Goal: Task Accomplishment & Management: Manage account settings

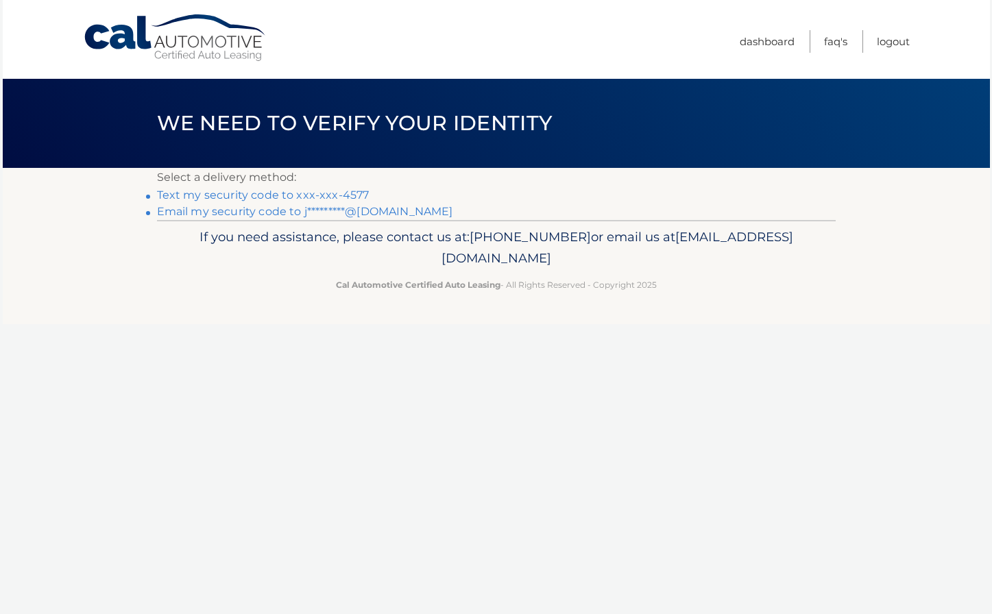
click at [247, 208] on link "Email my security code to j*********@icloud.com" at bounding box center [305, 211] width 296 height 13
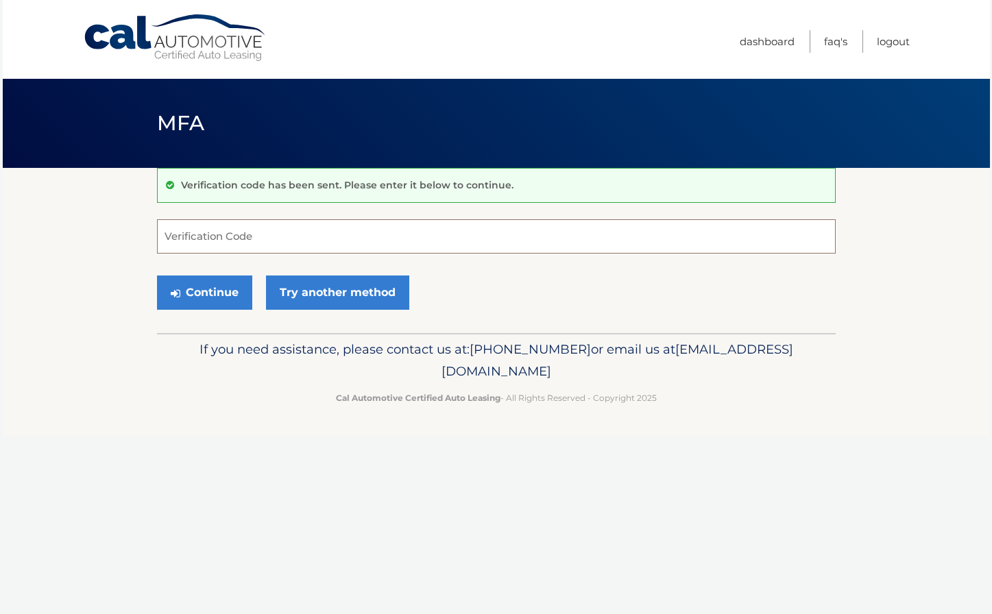
click at [294, 234] on input "Verification Code" at bounding box center [496, 236] width 678 height 34
type input "690437"
click at [223, 286] on button "Continue" at bounding box center [204, 292] width 95 height 34
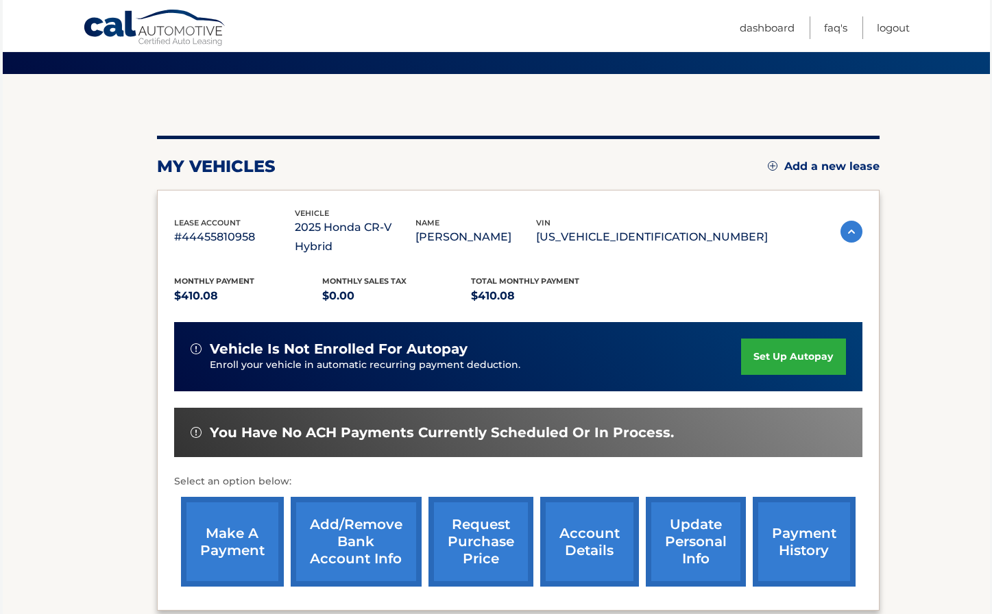
scroll to position [103, 0]
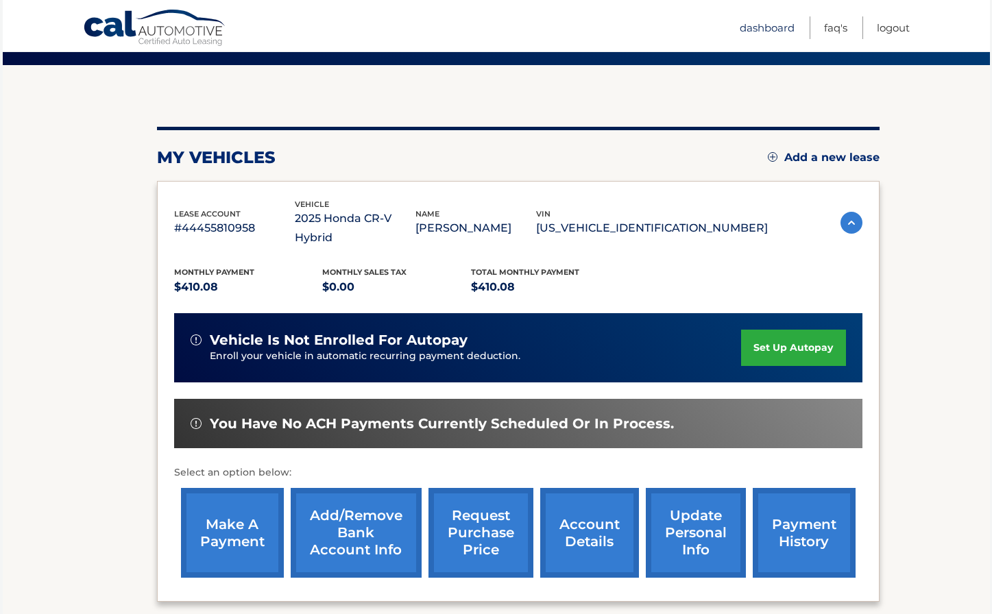
click at [766, 27] on link "Dashboard" at bounding box center [766, 27] width 55 height 23
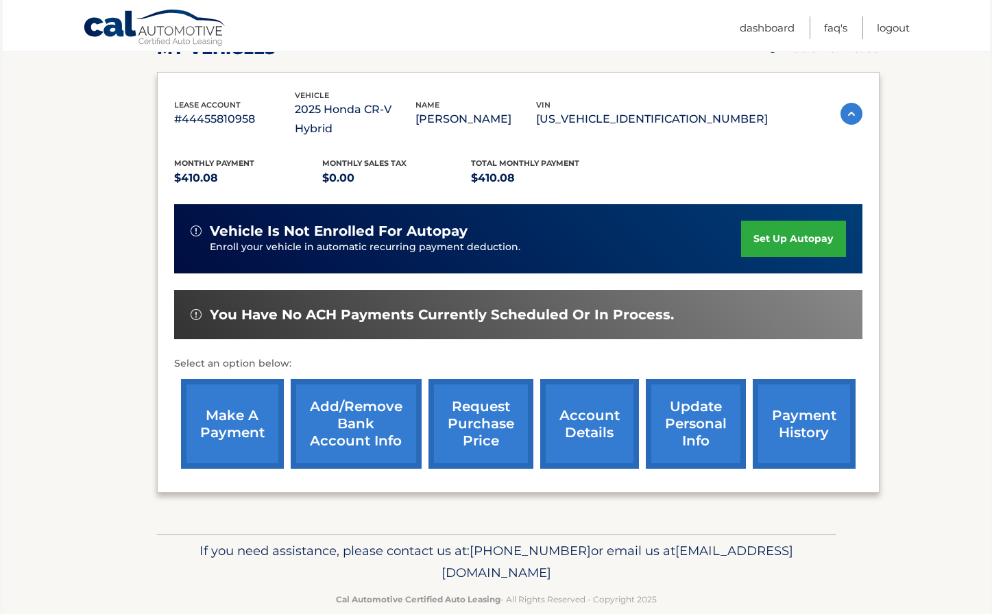
scroll to position [216, 0]
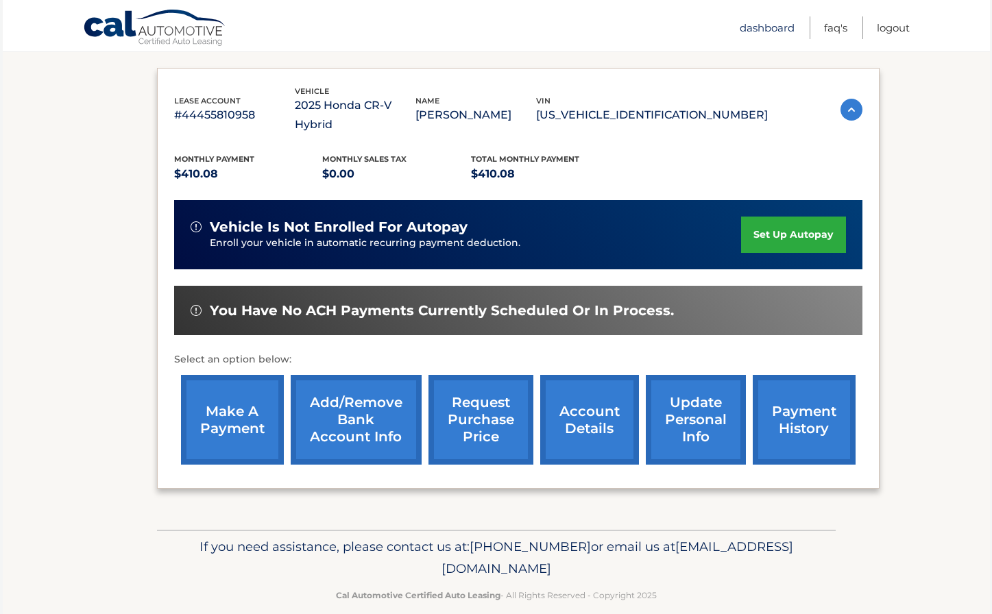
click at [761, 28] on link "Dashboard" at bounding box center [766, 27] width 55 height 23
click at [761, 27] on link "Dashboard" at bounding box center [766, 27] width 55 height 23
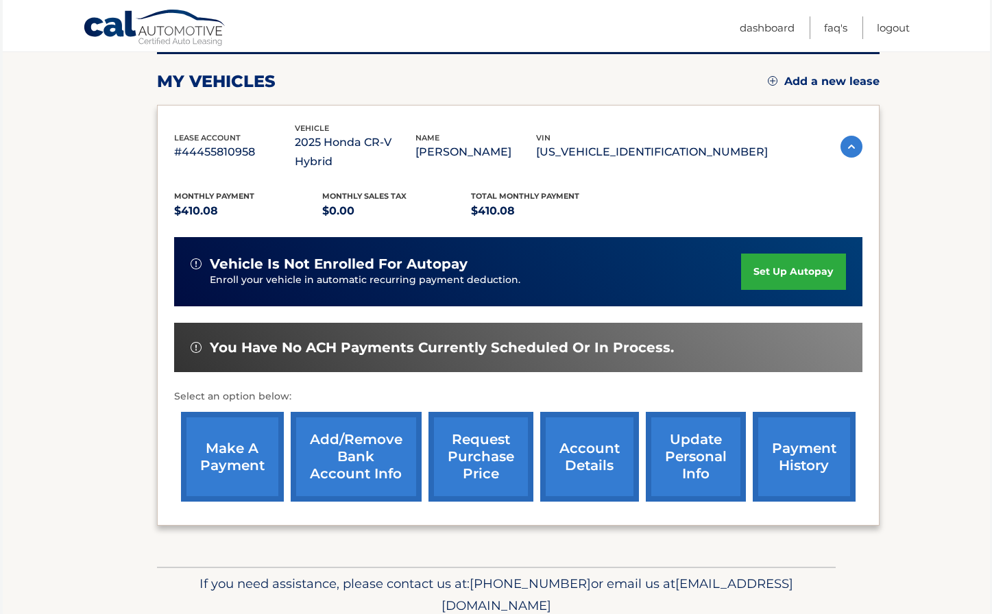
scroll to position [216, 0]
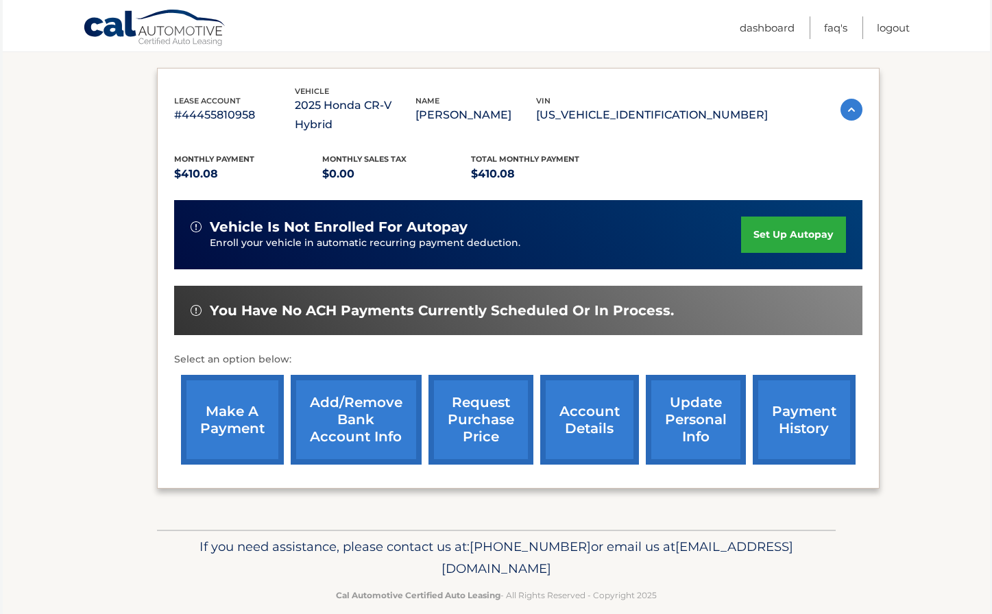
click at [589, 403] on link "account details" at bounding box center [589, 420] width 99 height 90
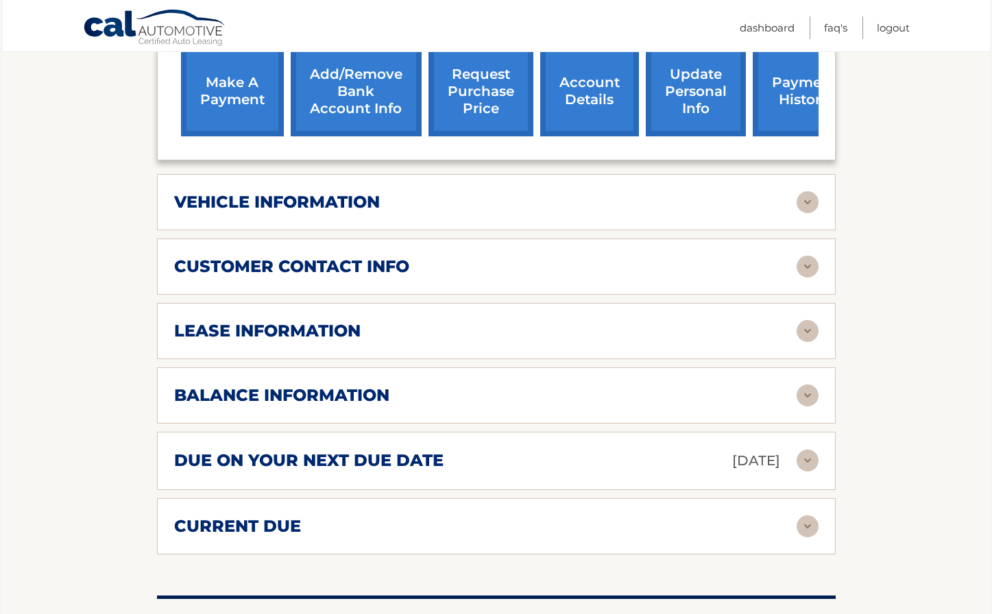
scroll to position [562, 0]
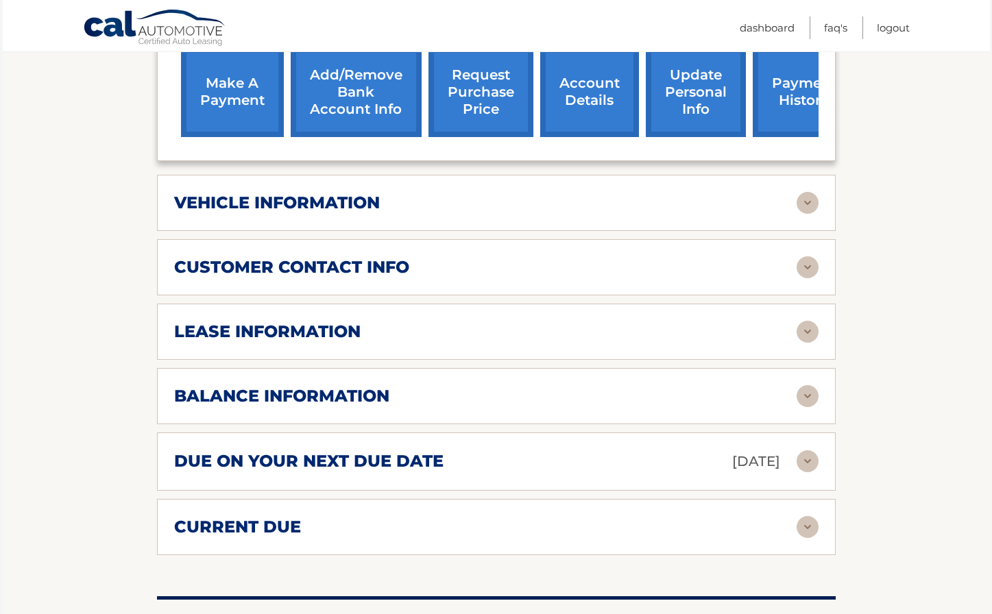
click at [806, 321] on img at bounding box center [807, 332] width 22 height 22
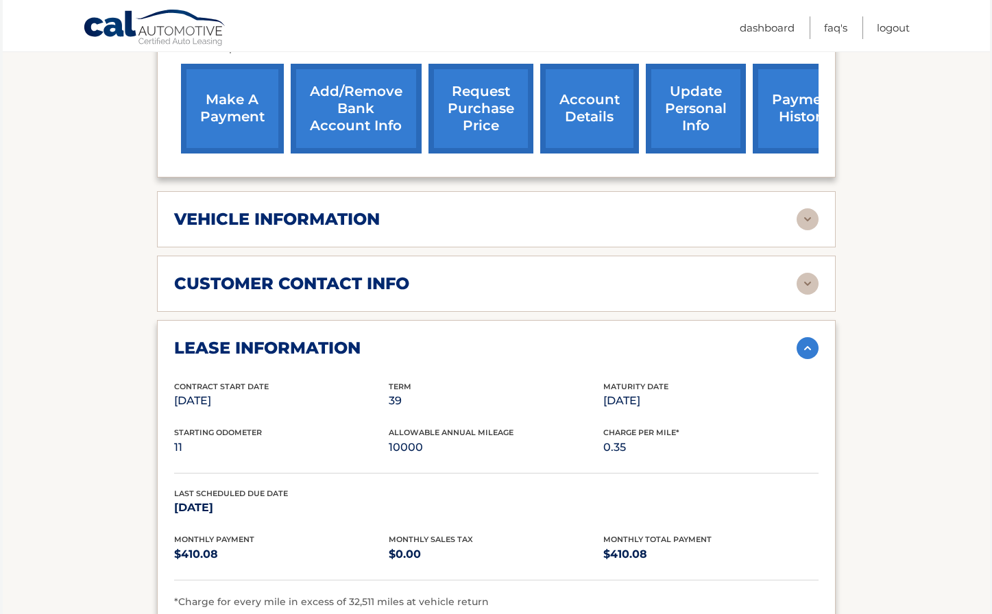
scroll to position [527, 0]
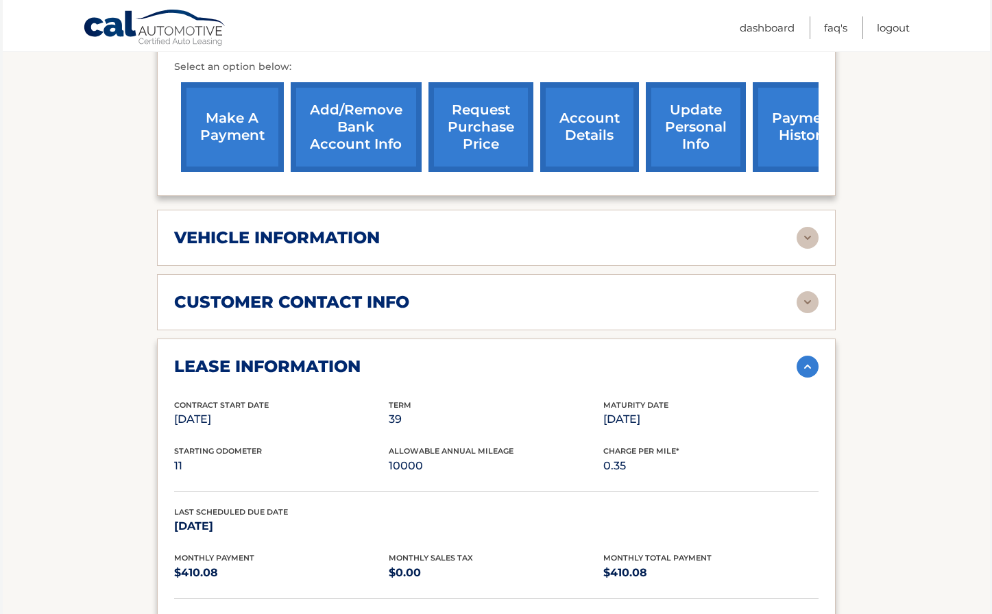
click at [807, 227] on img at bounding box center [807, 238] width 22 height 22
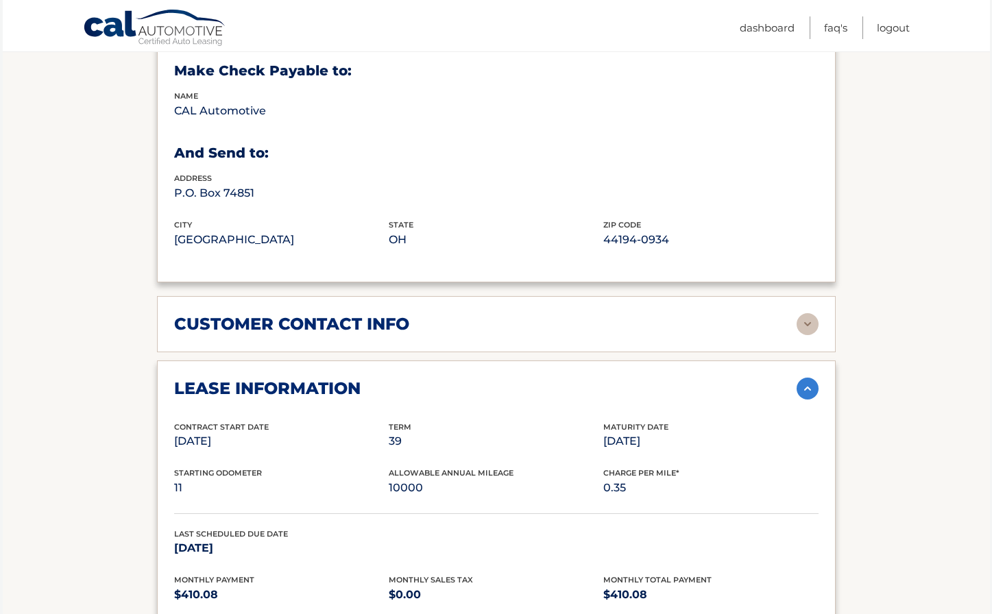
scroll to position [837, 0]
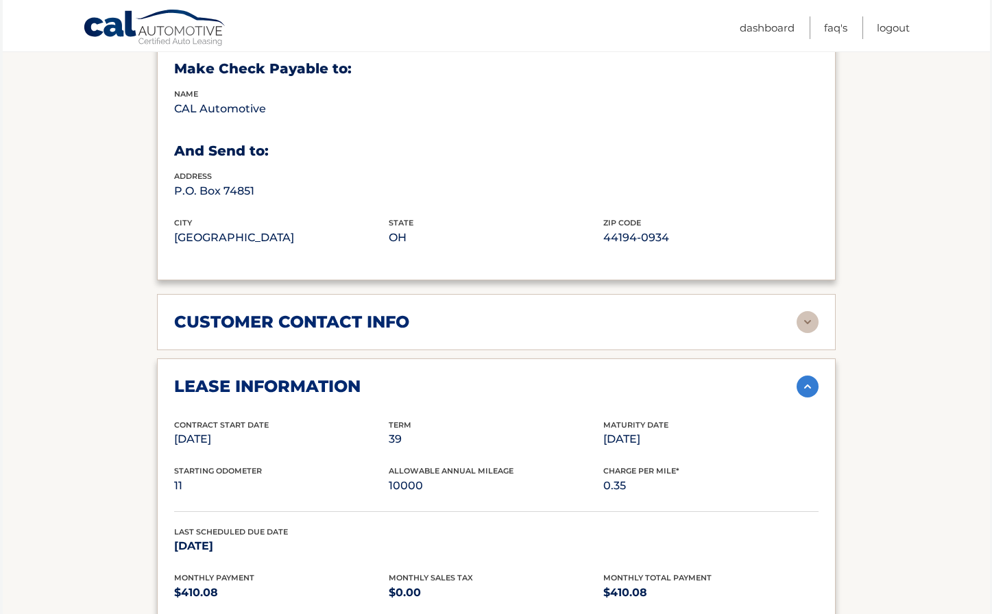
click at [805, 311] on img at bounding box center [807, 322] width 22 height 22
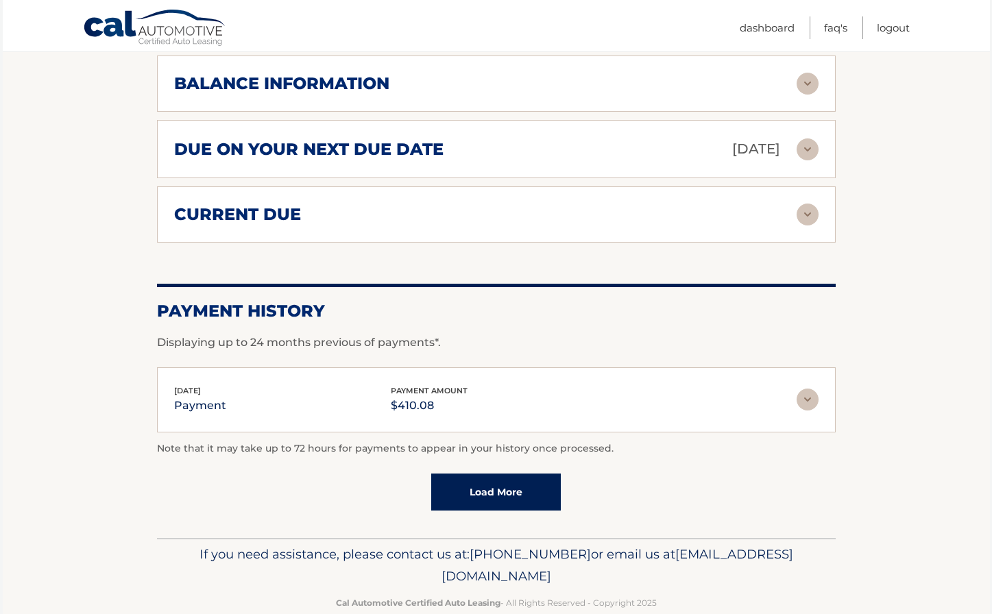
scroll to position [1733, 0]
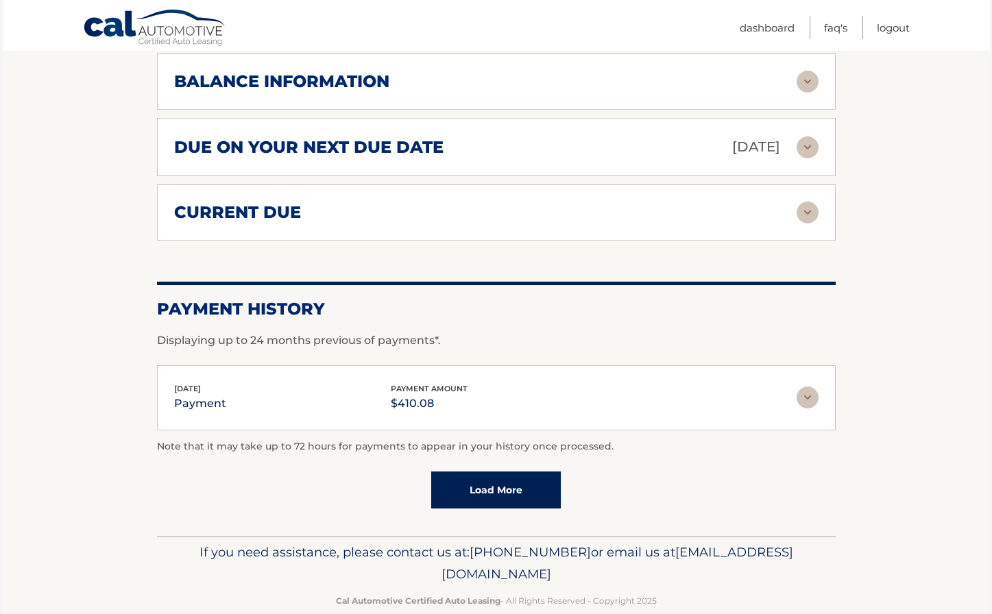
click at [513, 471] on link "Load More" at bounding box center [496, 489] width 130 height 37
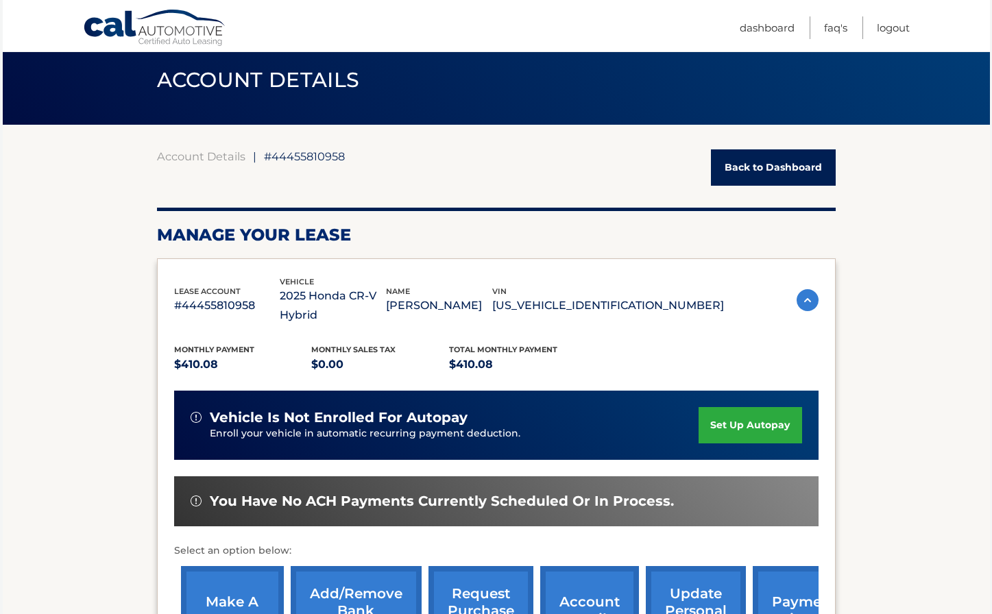
scroll to position [41, 0]
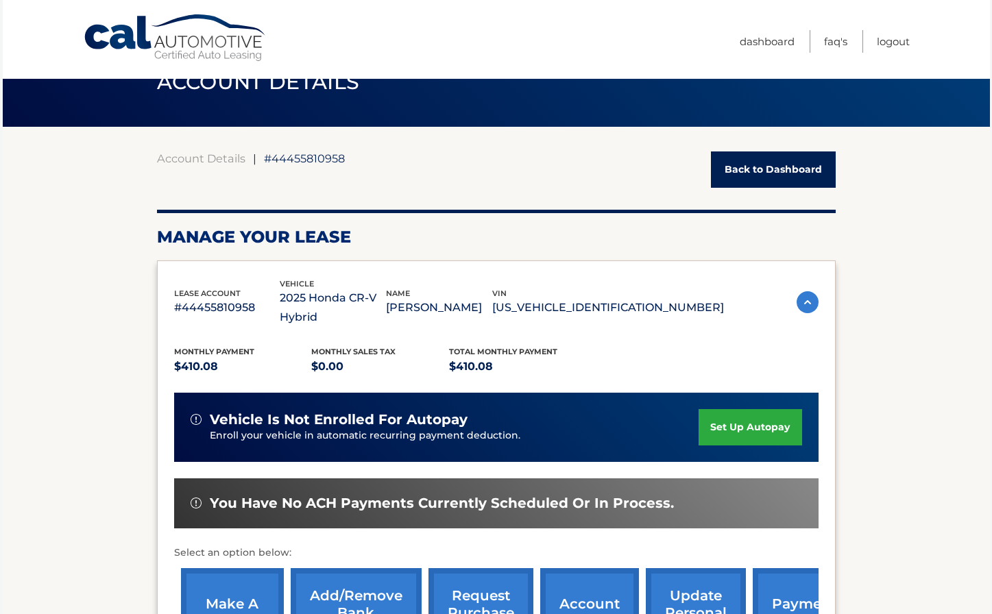
click at [779, 167] on link "Back to Dashboard" at bounding box center [773, 169] width 125 height 36
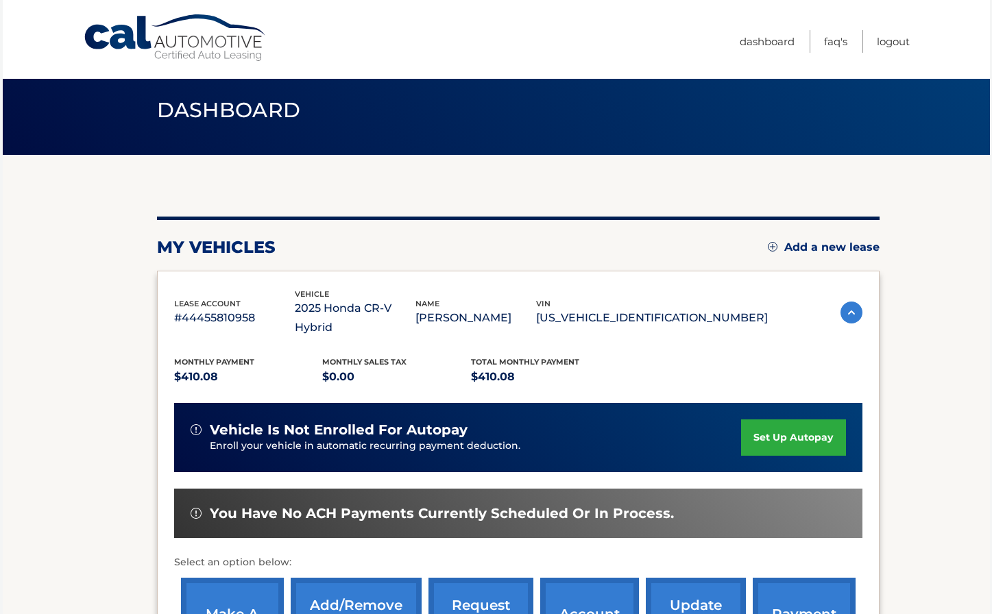
scroll to position [10, 0]
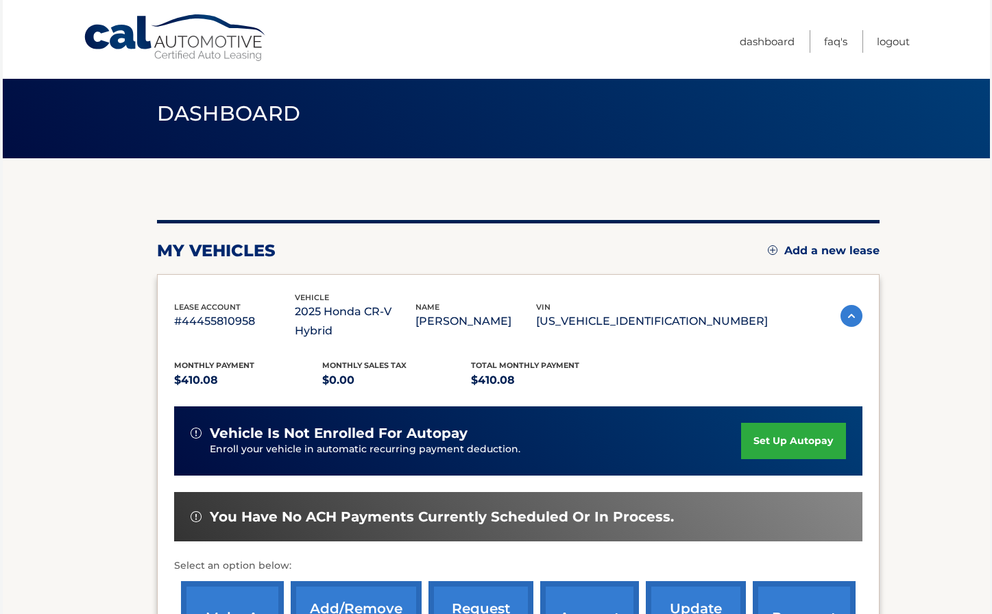
click at [852, 305] on img at bounding box center [851, 316] width 22 height 22
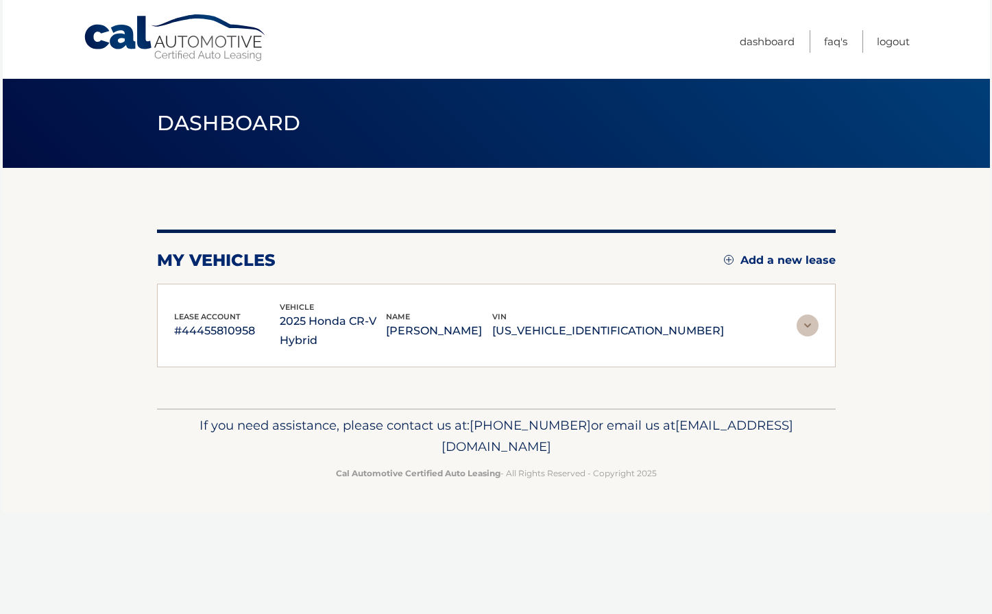
click at [807, 319] on img at bounding box center [807, 326] width 22 height 22
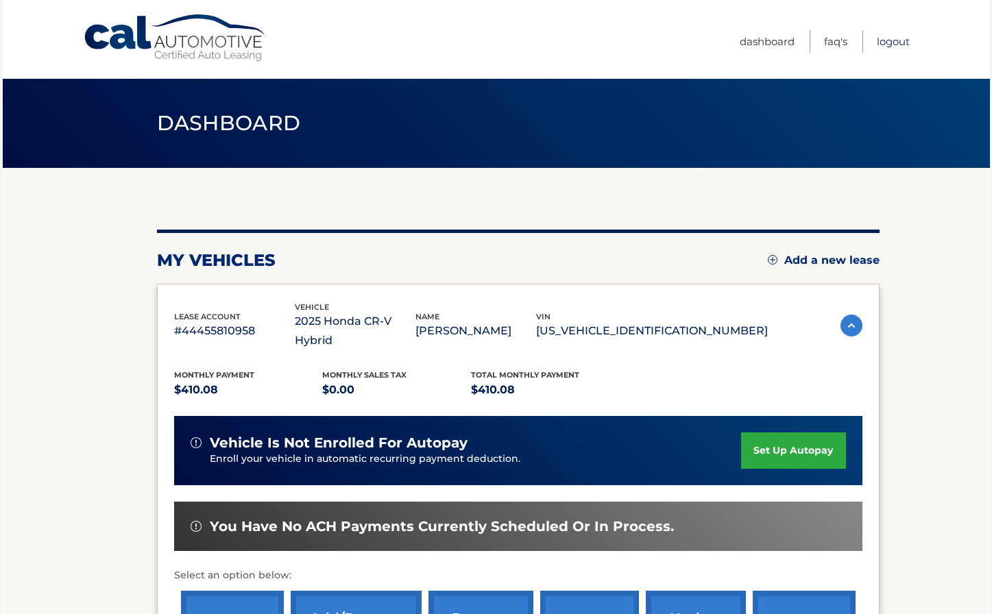
click at [893, 43] on link "Logout" at bounding box center [892, 41] width 33 height 23
